Goal: Check status: Check status

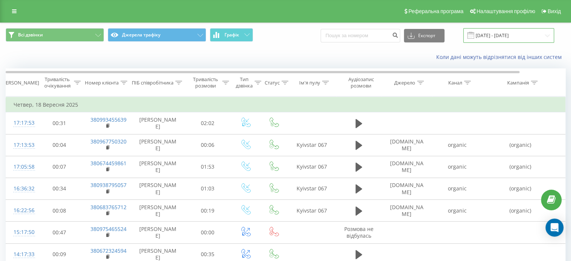
click at [494, 30] on input "18.09.2025 - 18.09.2025" at bounding box center [508, 35] width 91 height 15
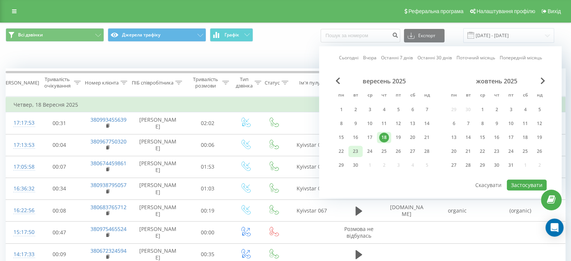
click at [360, 150] on div "23" at bounding box center [356, 151] width 10 height 10
click at [510, 184] on button "Застосувати" at bounding box center [527, 184] width 40 height 11
type input "[DATE] - [DATE]"
